Goal: Find specific page/section: Find specific page/section

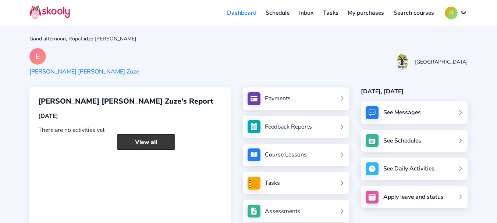
click at [149, 146] on link "View all" at bounding box center [146, 142] width 58 height 16
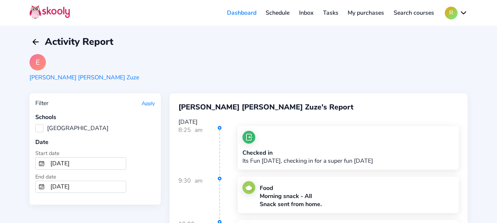
click at [234, 13] on link "Dashboard" at bounding box center [241, 13] width 39 height 12
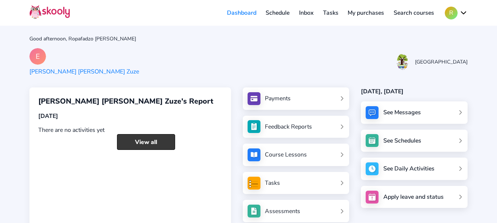
click at [153, 143] on link "View all" at bounding box center [146, 142] width 58 height 16
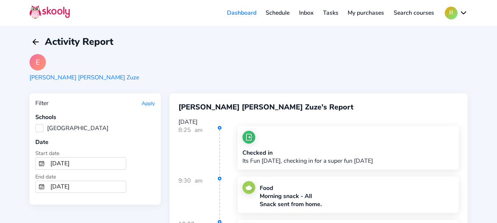
click at [242, 13] on link "Dashboard" at bounding box center [241, 13] width 39 height 12
